Goal: Transaction & Acquisition: Register for event/course

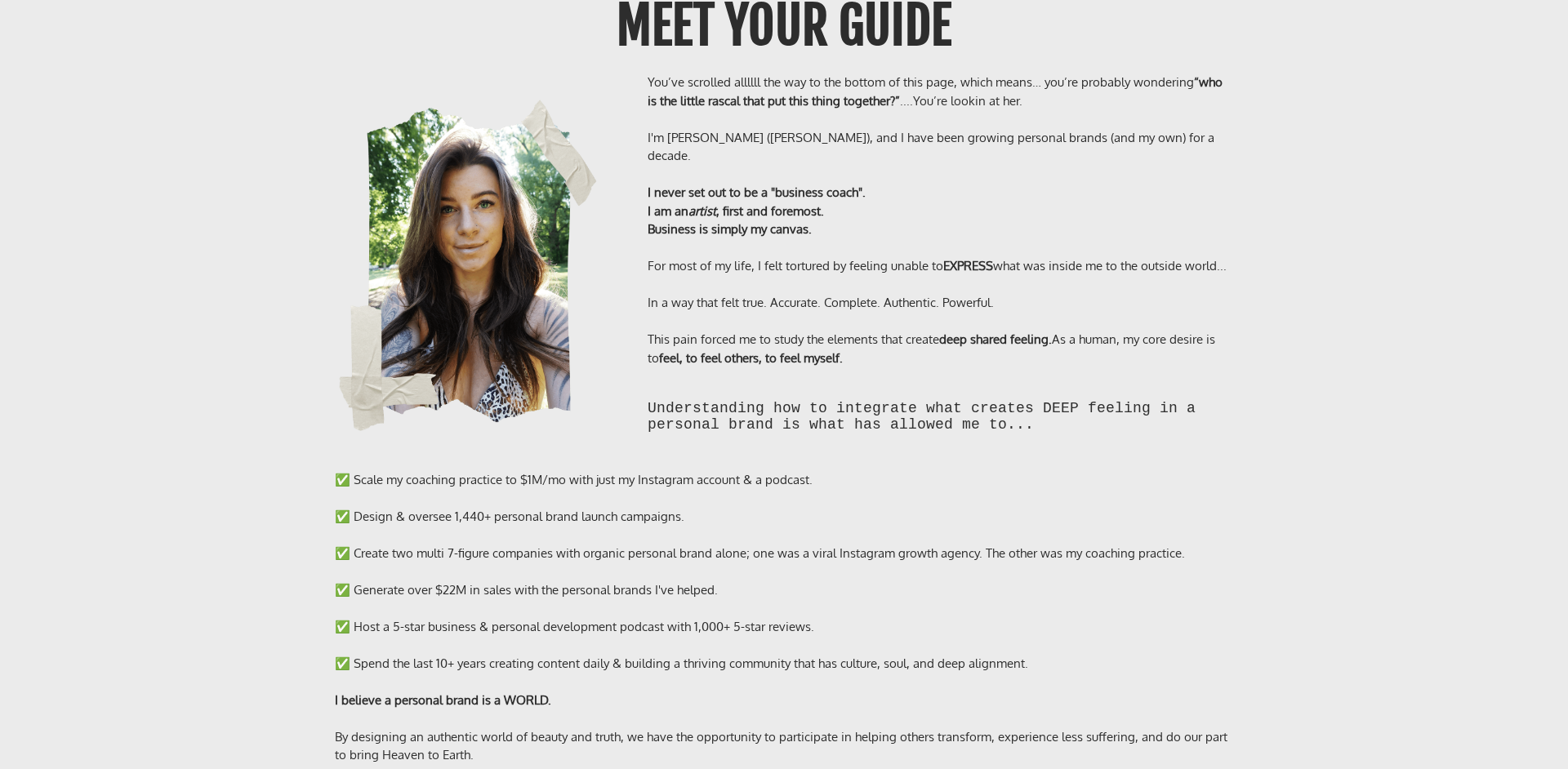
scroll to position [12132, 0]
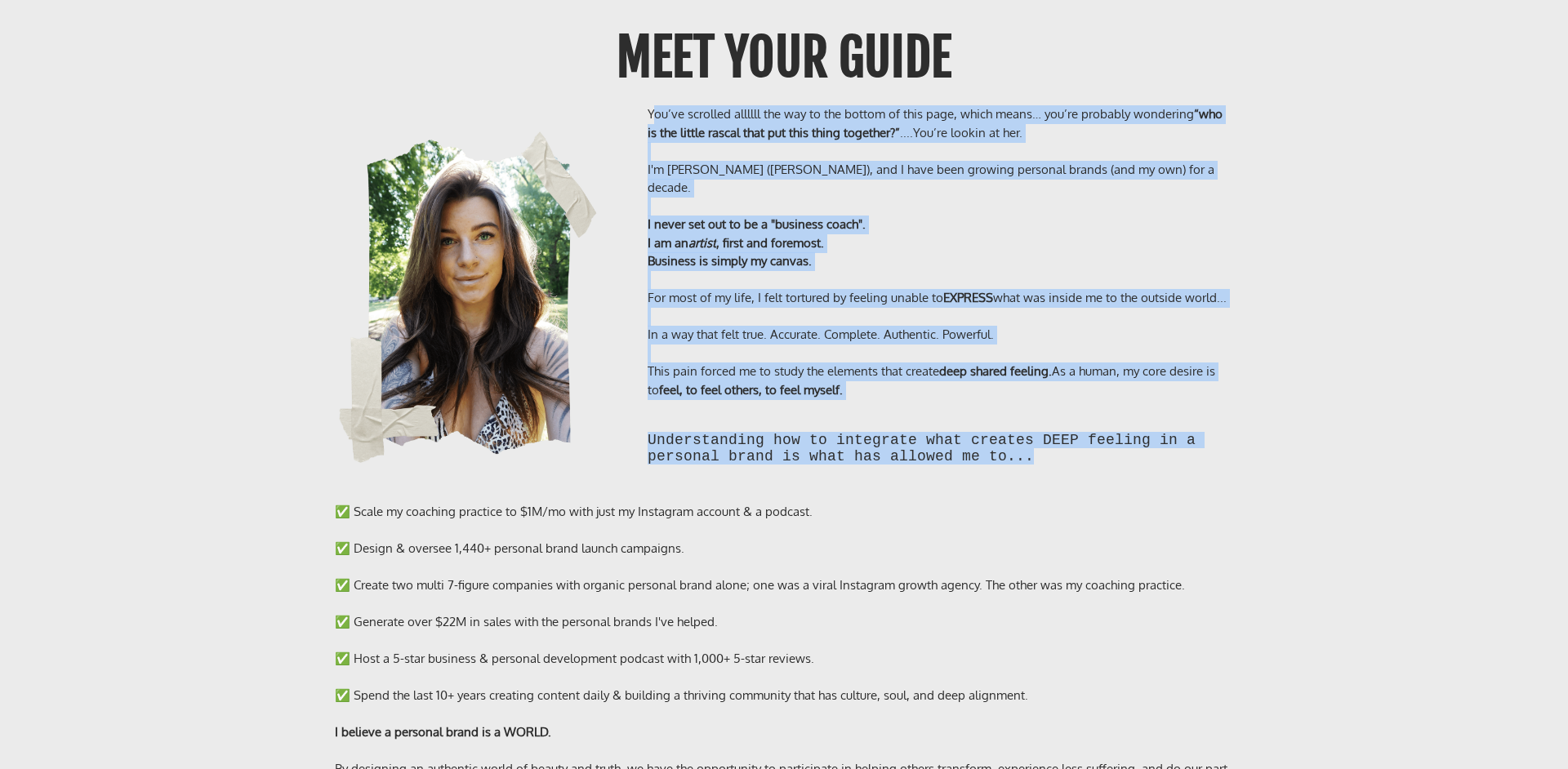
drag, startPoint x: 651, startPoint y: 92, endPoint x: 964, endPoint y: 468, distance: 489.2
click at [964, 468] on div "You’ve scrolled allllll the way to the bottom of this page, which means… you’re…" at bounding box center [784, 288] width 956 height 398
copy div "ou’ve scrolled allllll the way to the bottom of this page, which means… you’re …"
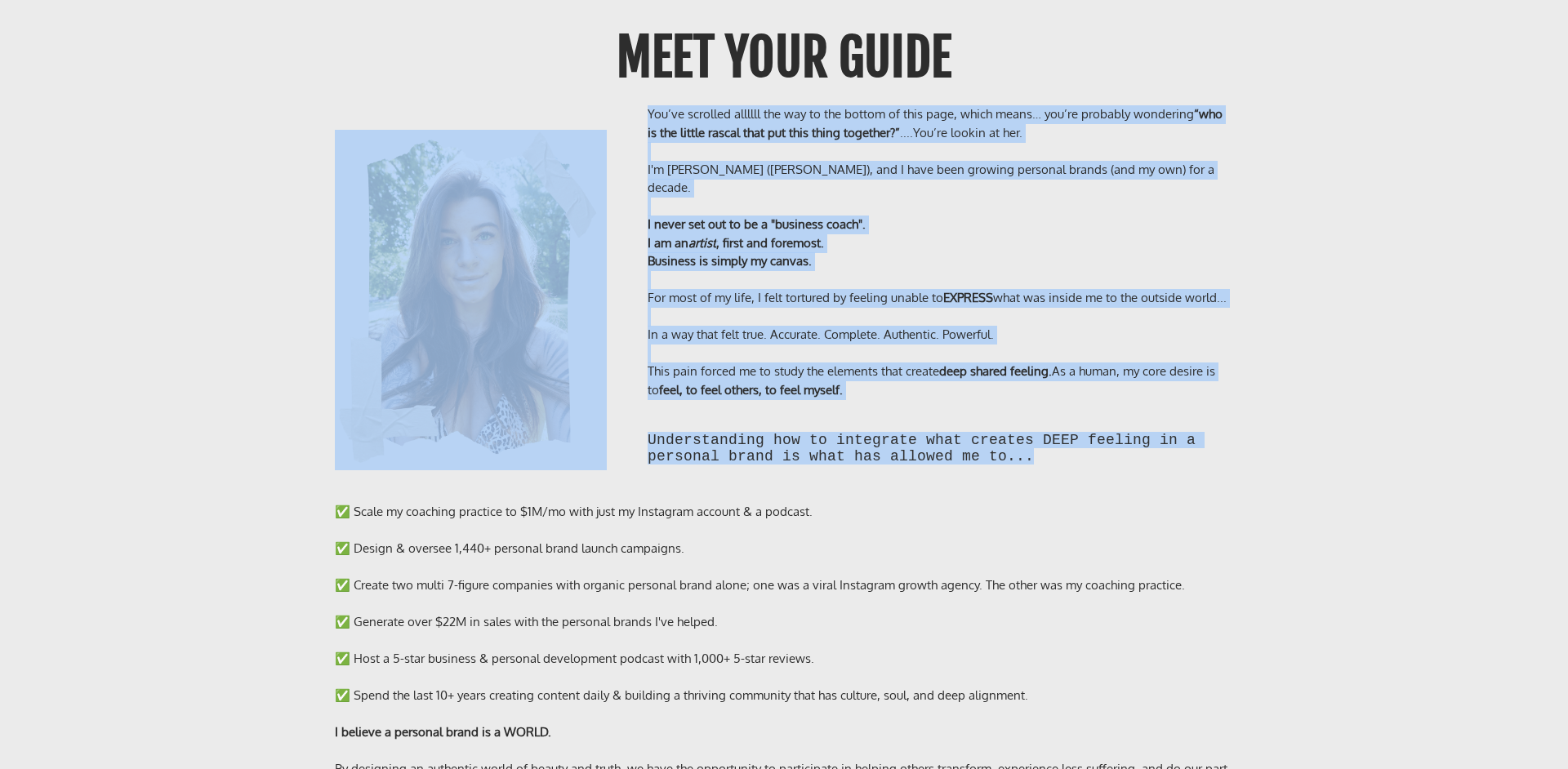
drag, startPoint x: 642, startPoint y: 80, endPoint x: 1094, endPoint y: 446, distance: 581.6
click at [1094, 446] on div "You’ve scrolled allllll the way to the bottom of this page, which means… you’re…" at bounding box center [784, 288] width 956 height 398
copy div "You’ve scrolled allllll the way to the bottom of this page, which means… you’re…"
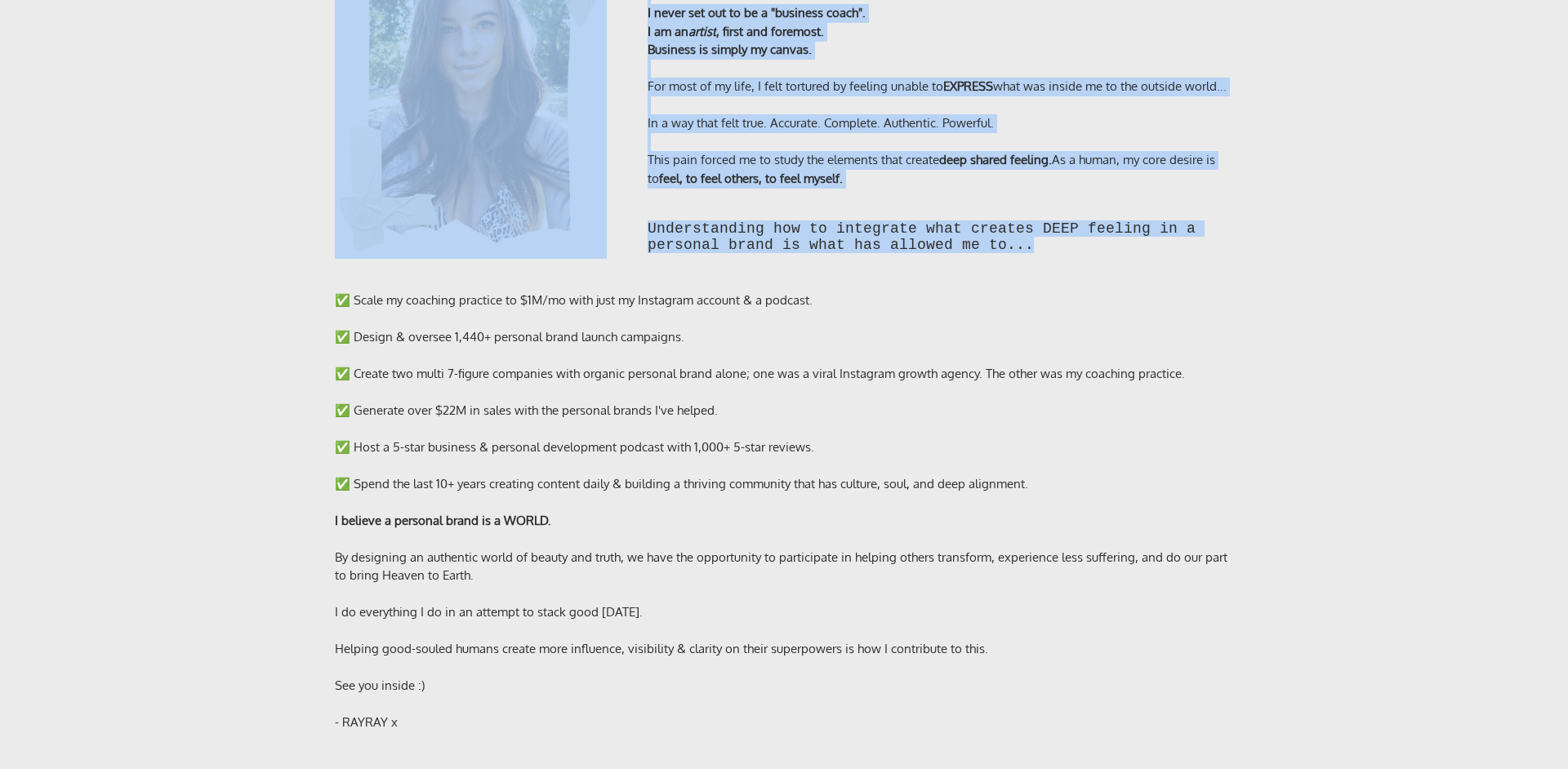
scroll to position [12410, 0]
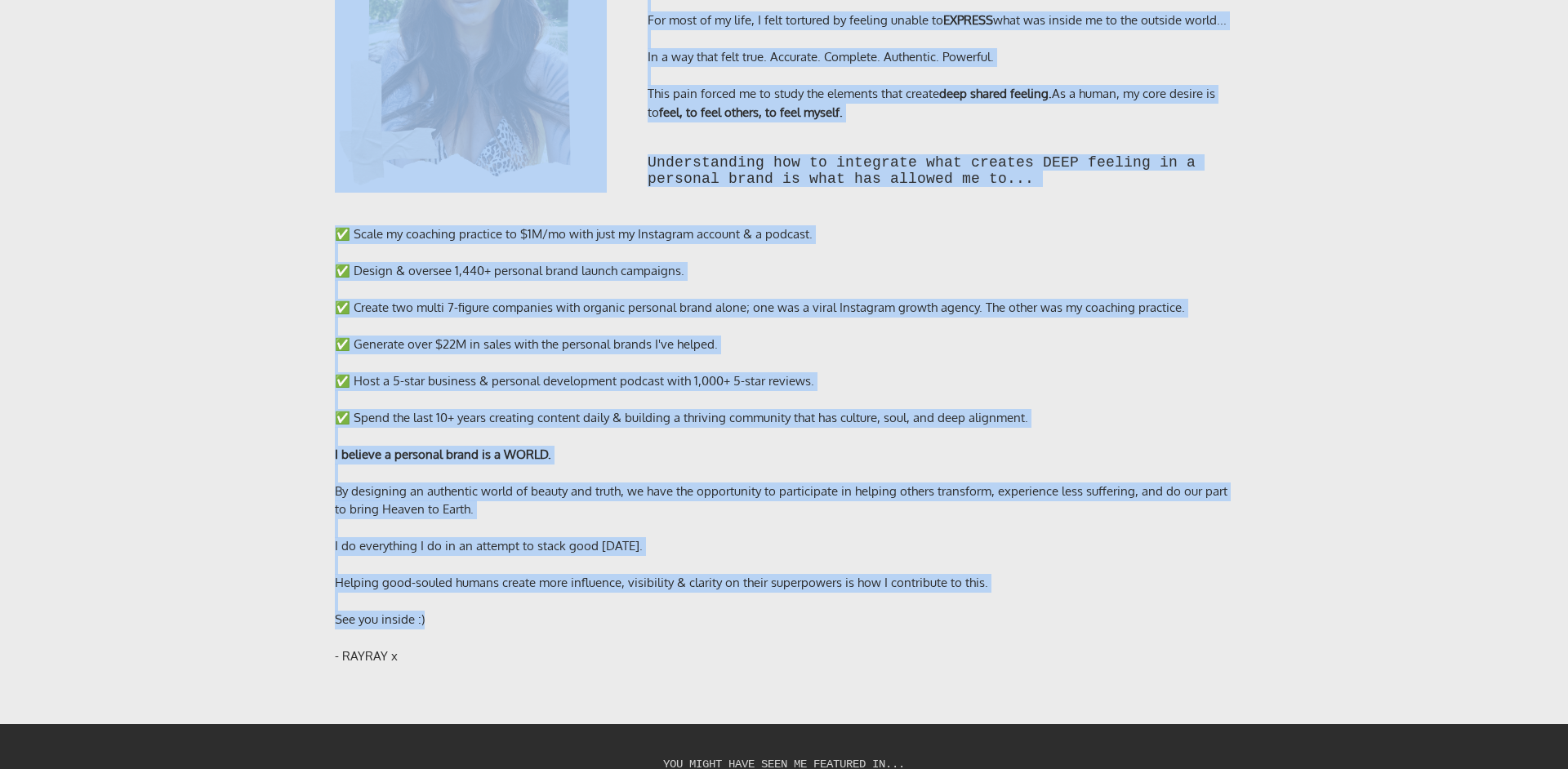
click at [560, 610] on div "See you inside :)" at bounding box center [784, 620] width 898 height 19
copy div "Lor’ip dolorsit ametcon adi eli se doe tempor in utla etdo, magna aliqu… eni’ad…"
click at [771, 519] on div at bounding box center [784, 529] width 898 height 19
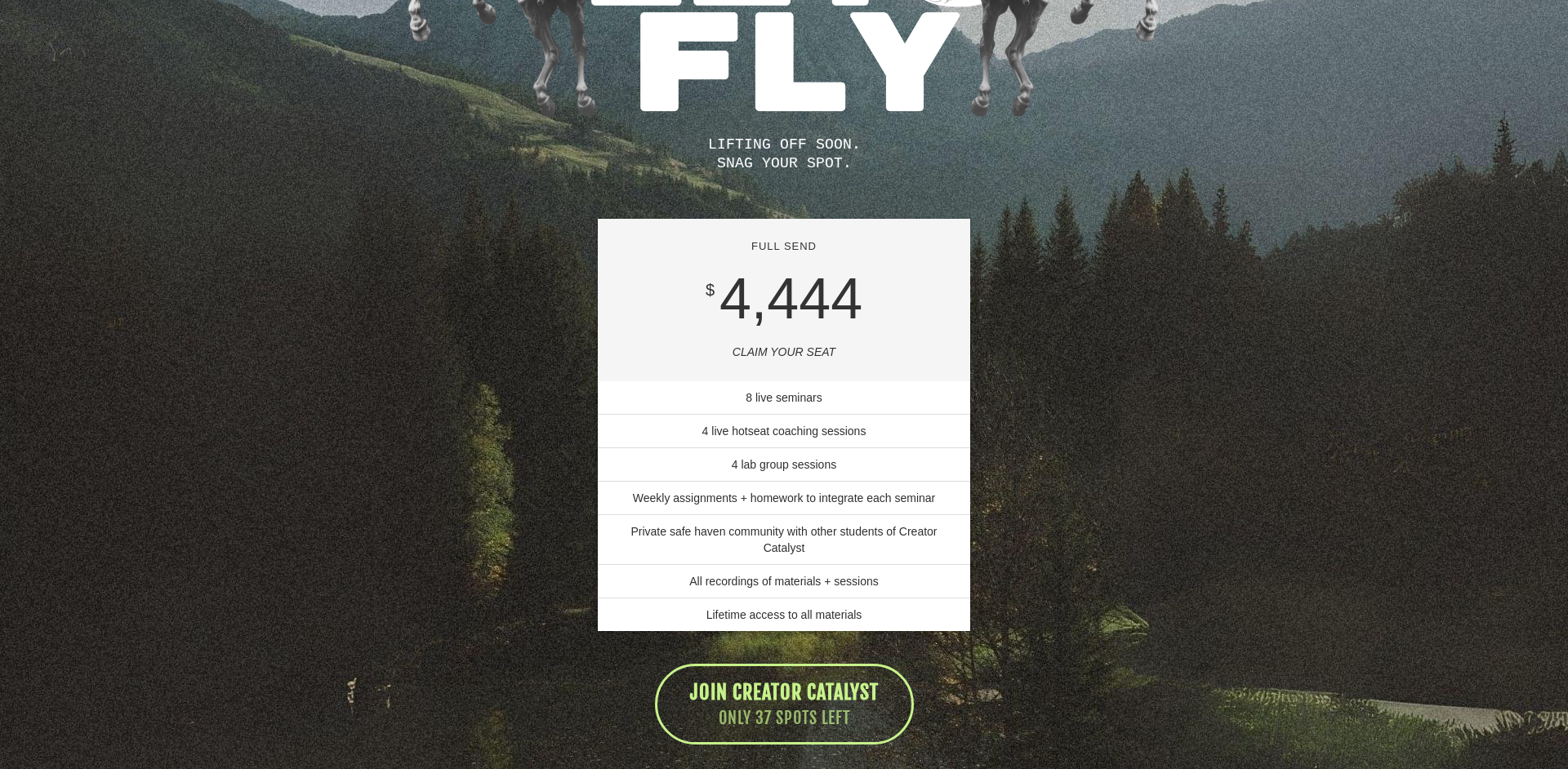
scroll to position [11347, 0]
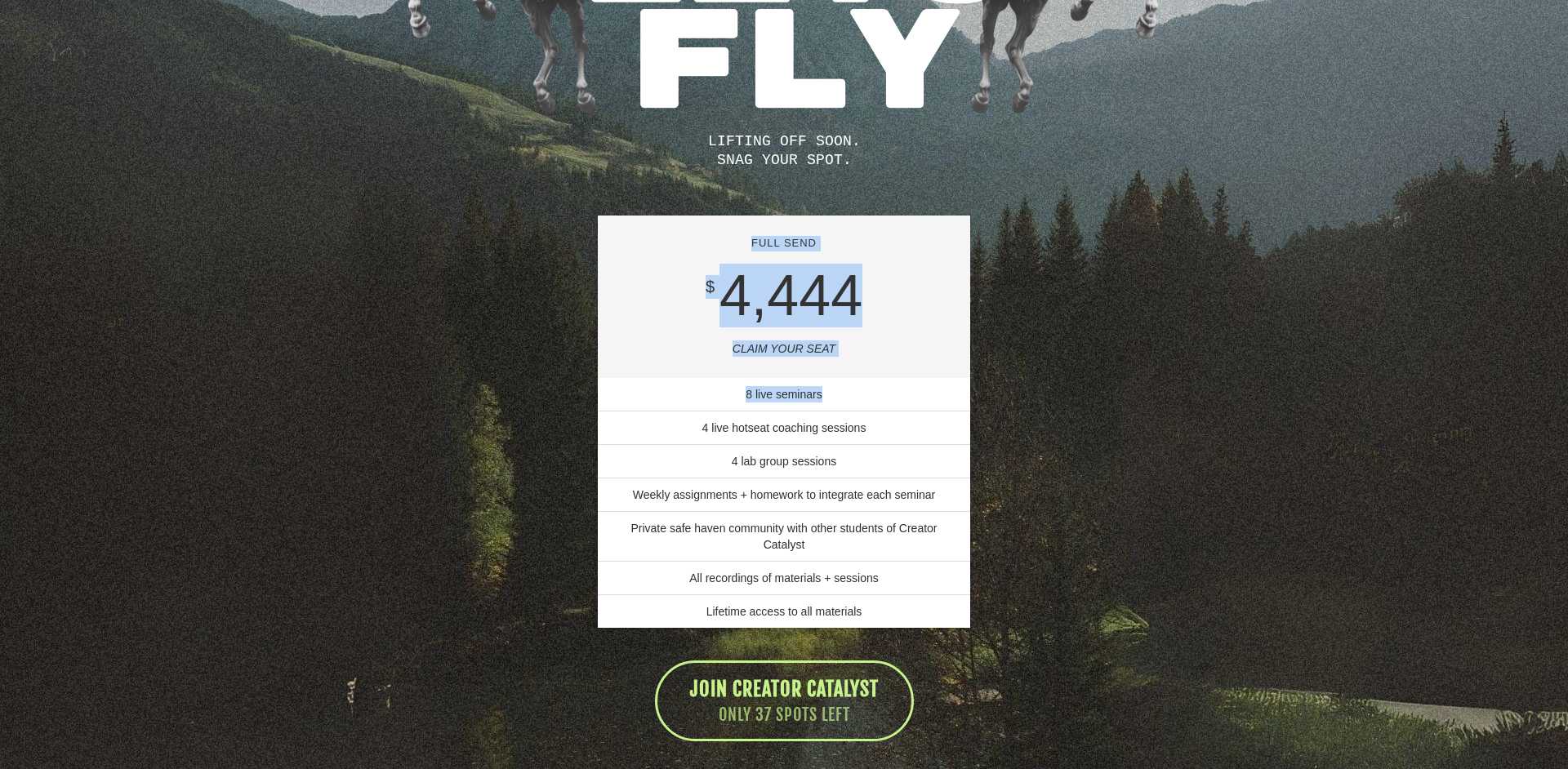
drag, startPoint x: 640, startPoint y: 232, endPoint x: 1098, endPoint y: 395, distance: 486.1
click at [1098, 395] on div "LIFTING OFF SOON. SNAG YOUR SPOT. FULL SEND $ 4,444 CLAIM YOUR SEAT 8 live semi…" at bounding box center [784, 265] width 956 height 985
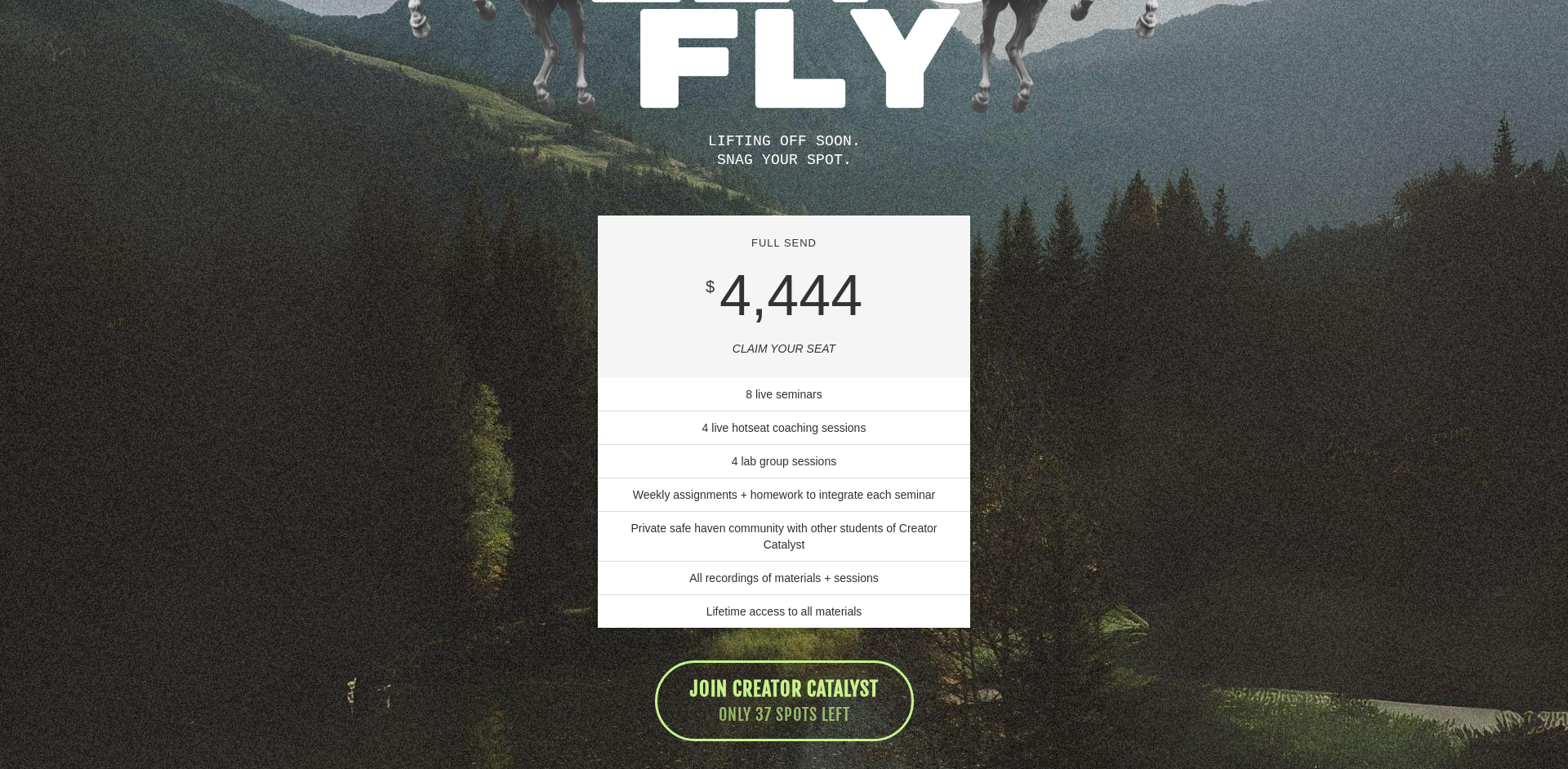
click at [1098, 395] on div "LIFTING OFF SOON. SNAG YOUR SPOT. FULL SEND $ 4,444 CLAIM YOUR SEAT 8 live semi…" at bounding box center [784, 265] width 956 height 985
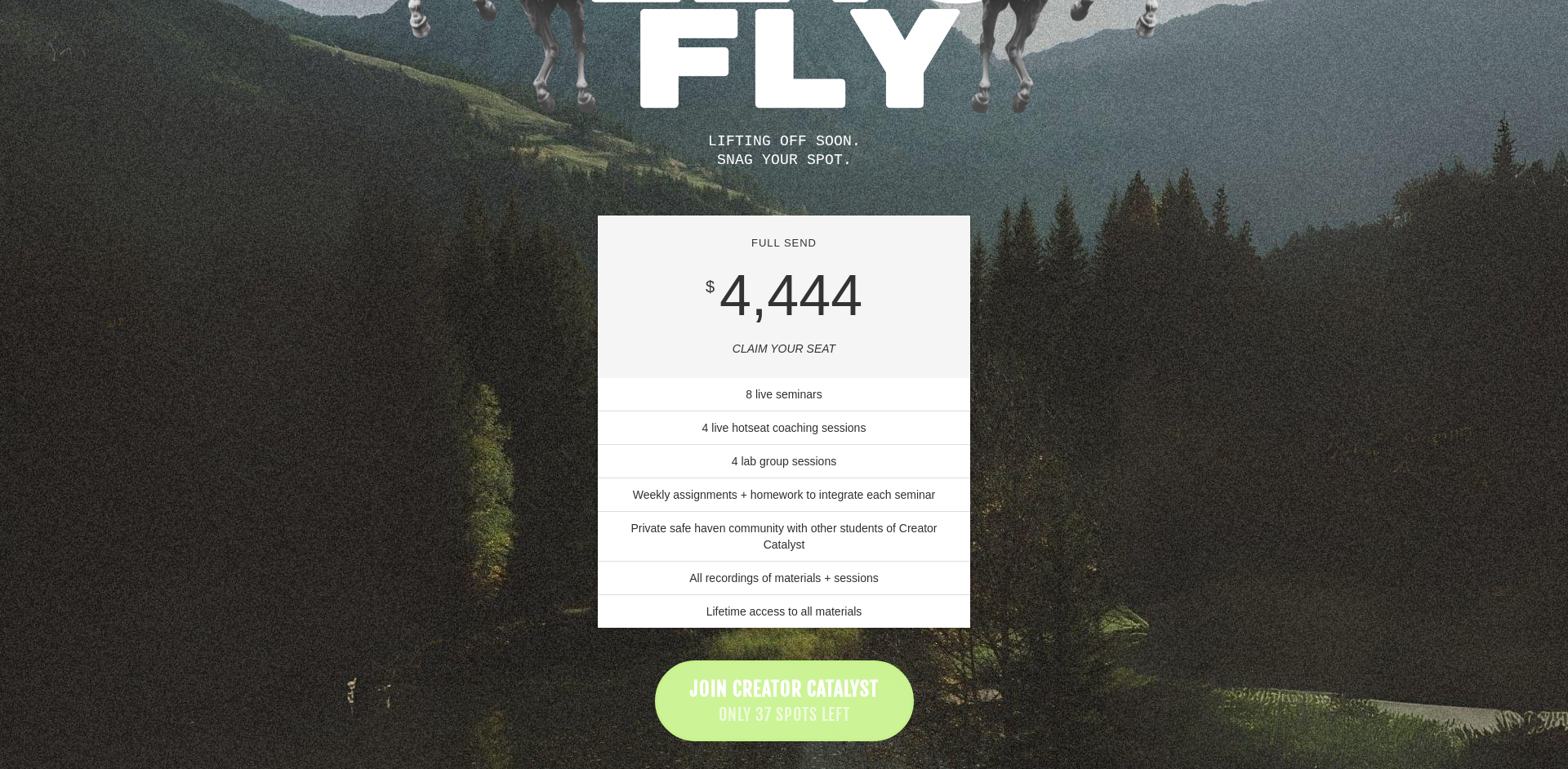
click at [788, 704] on span "ONLY 37 SPOTS LEFT" at bounding box center [785, 715] width 189 height 23
